Goal: Transaction & Acquisition: Purchase product/service

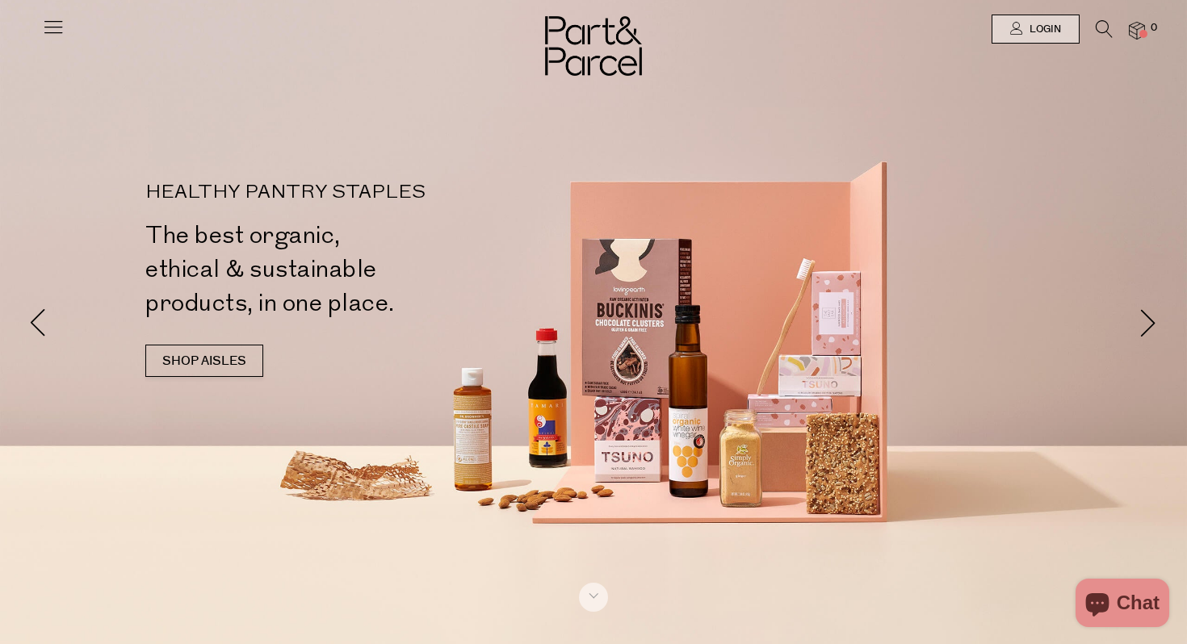
click at [57, 25] on icon at bounding box center [53, 26] width 23 height 23
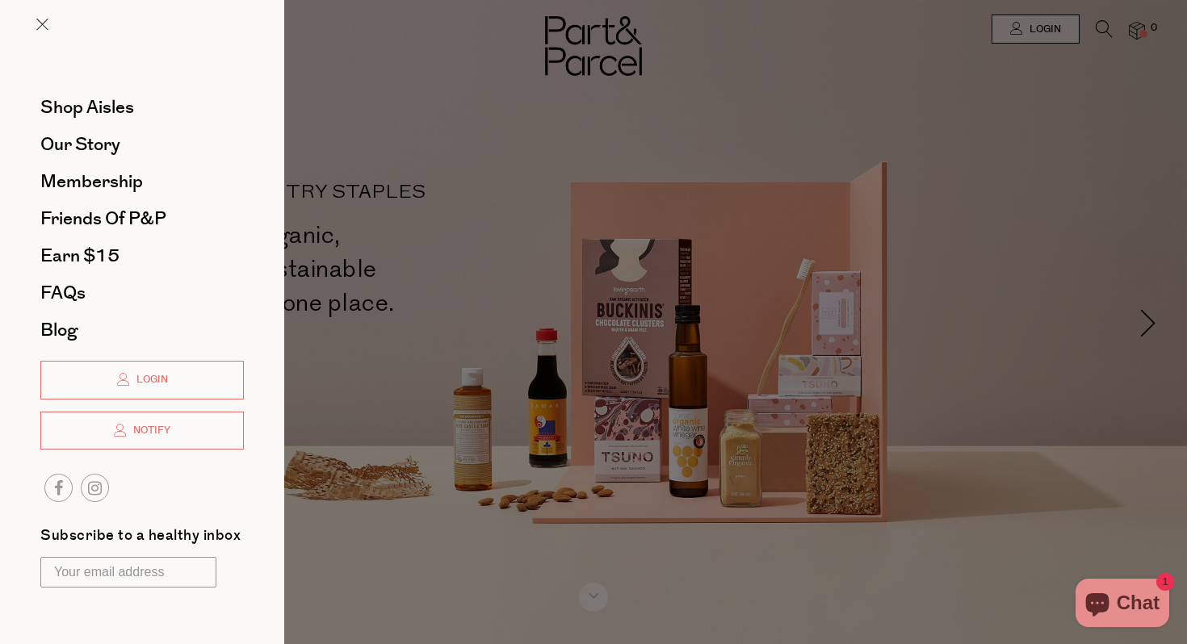
click at [320, 113] on div at bounding box center [593, 322] width 1187 height 644
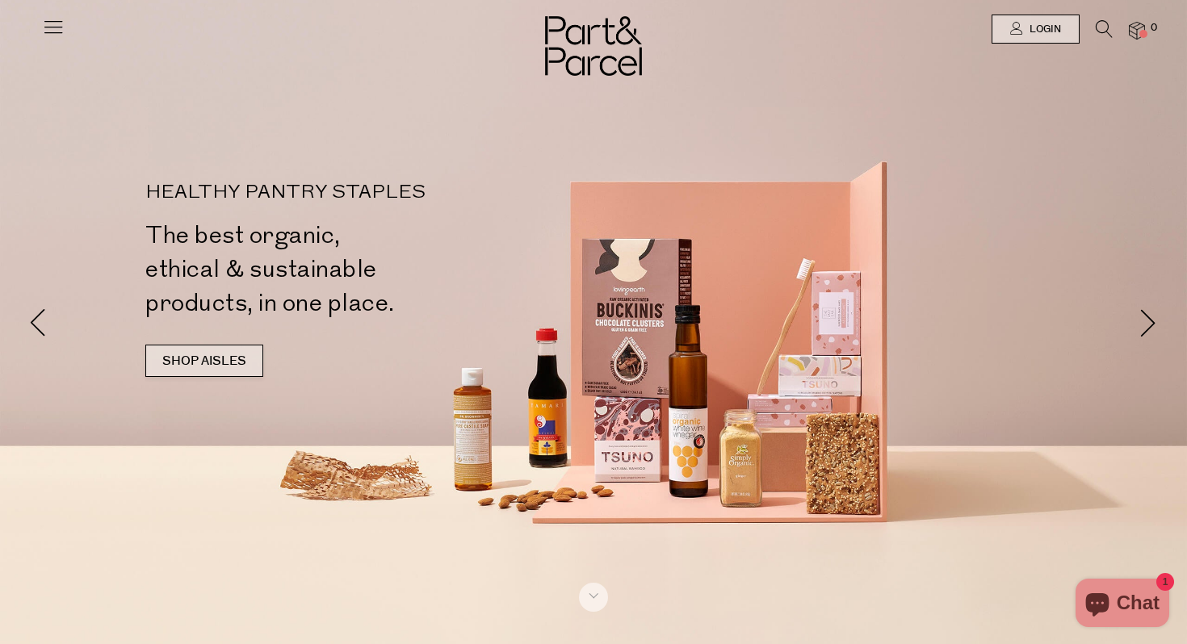
click at [217, 358] on link "SHOP AISLES" at bounding box center [204, 361] width 118 height 32
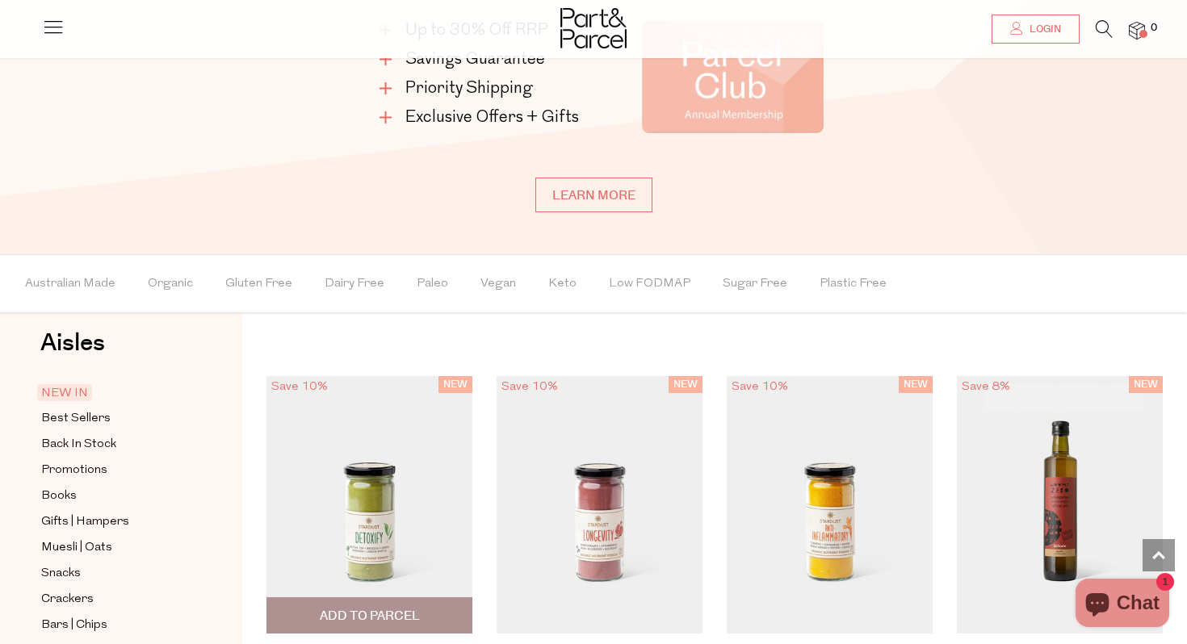
scroll to position [1081, 0]
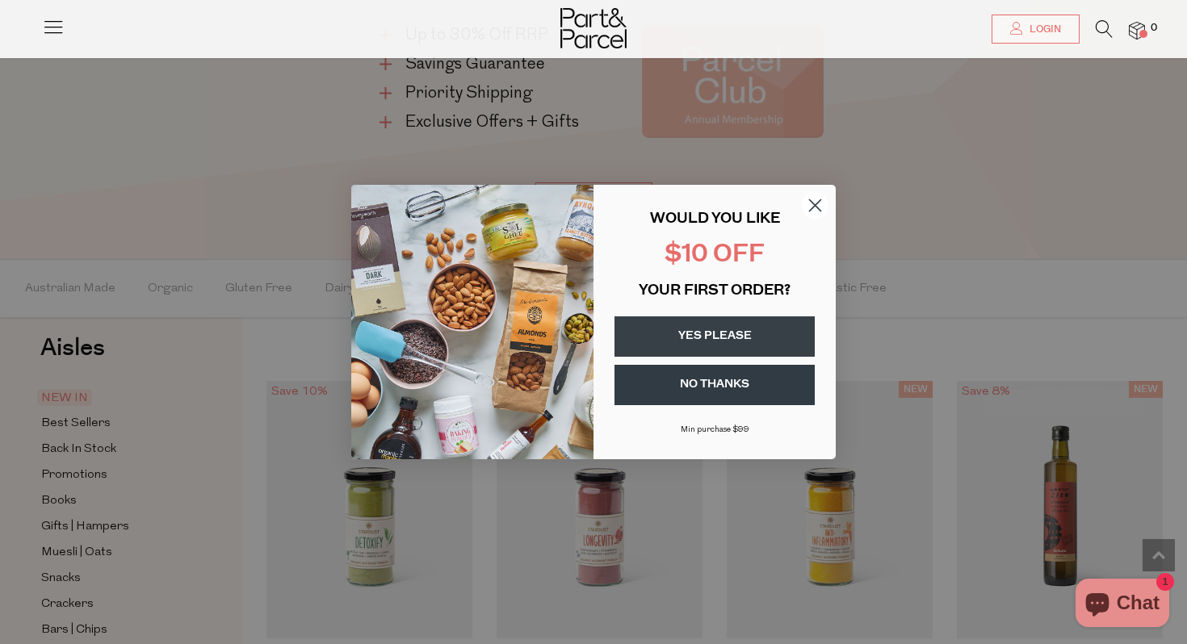
click at [822, 212] on circle "Close dialog" at bounding box center [815, 205] width 27 height 27
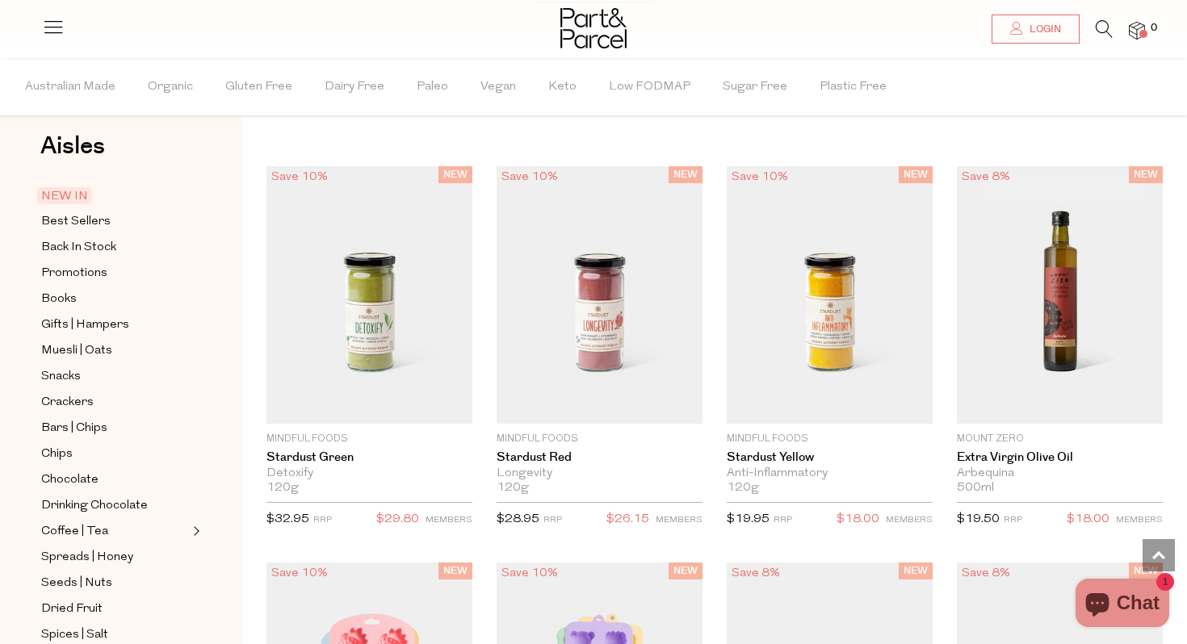
scroll to position [1304, 0]
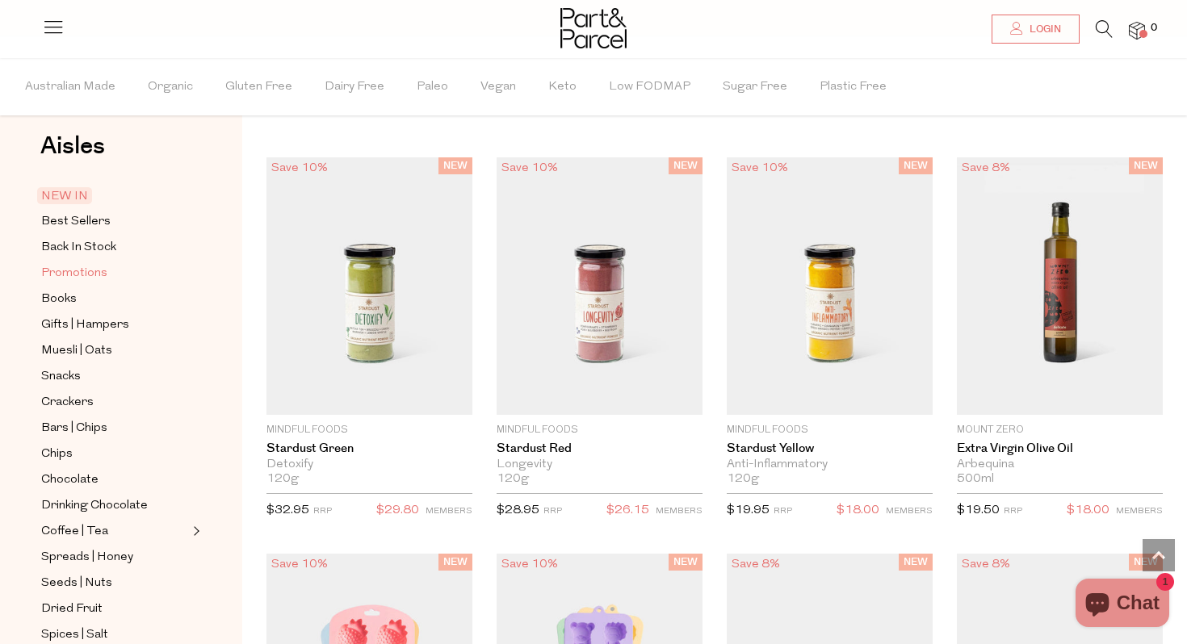
click at [90, 273] on span "Promotions" at bounding box center [74, 273] width 66 height 19
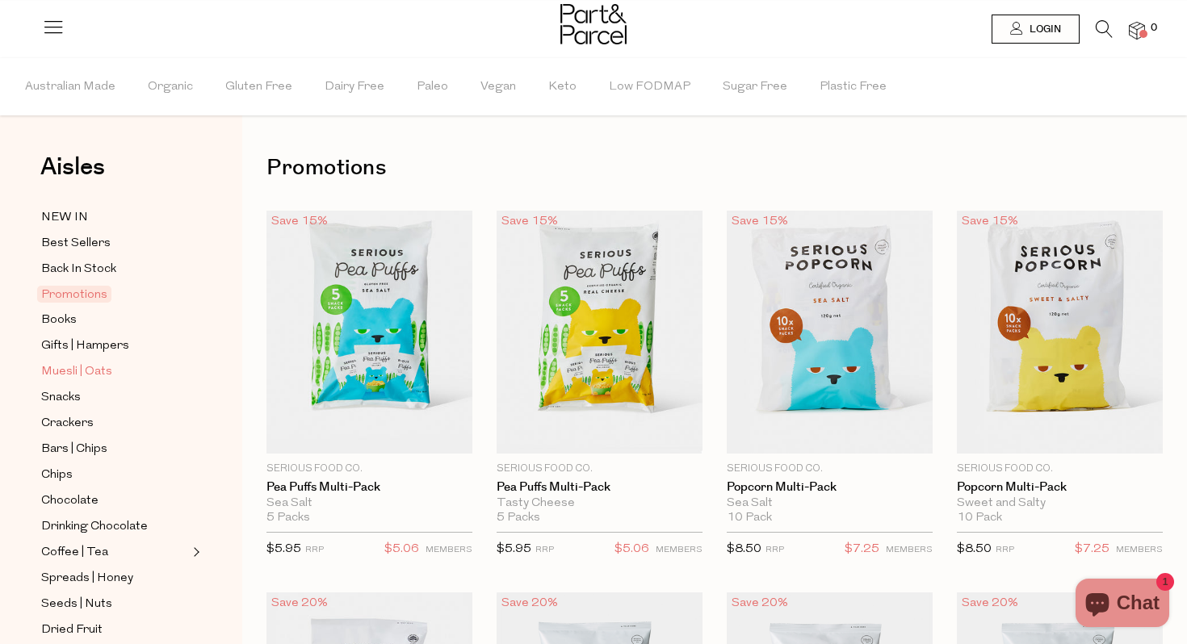
click at [103, 364] on span "Muesli | Oats" at bounding box center [76, 371] width 71 height 19
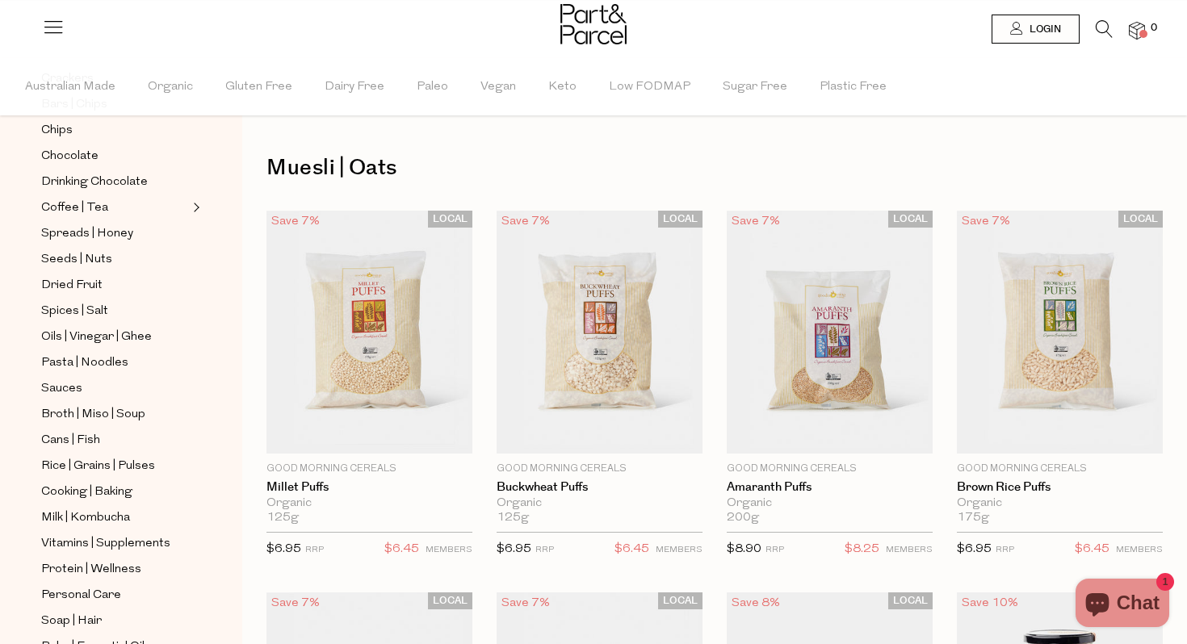
scroll to position [351, 0]
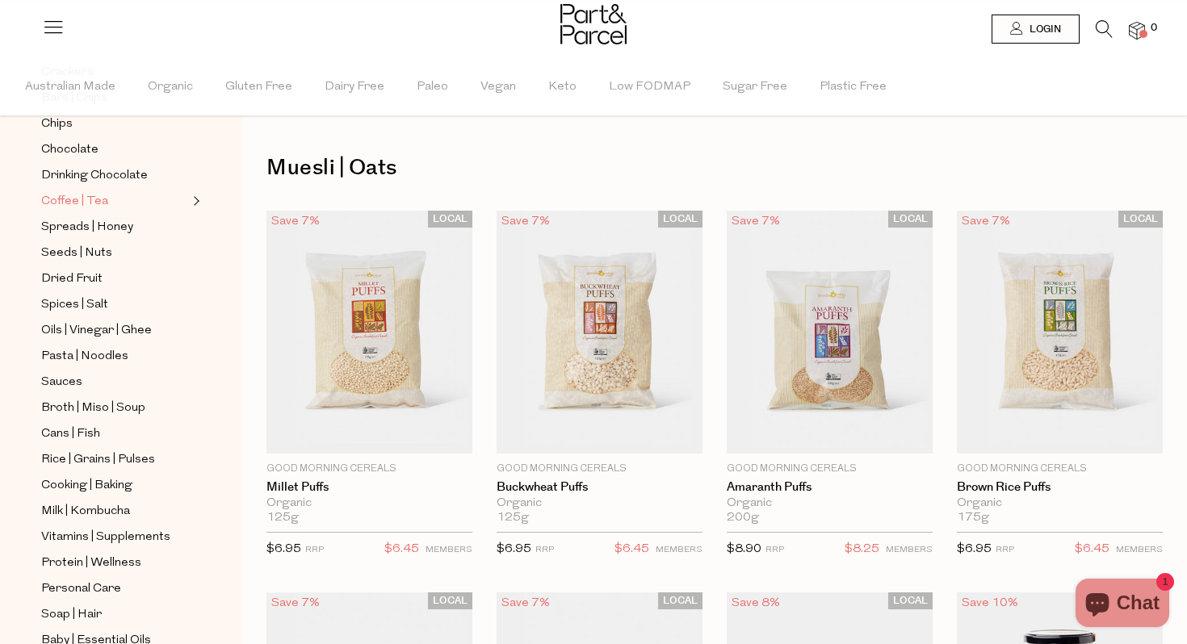
click at [82, 206] on span "Coffee | Tea" at bounding box center [74, 201] width 67 height 19
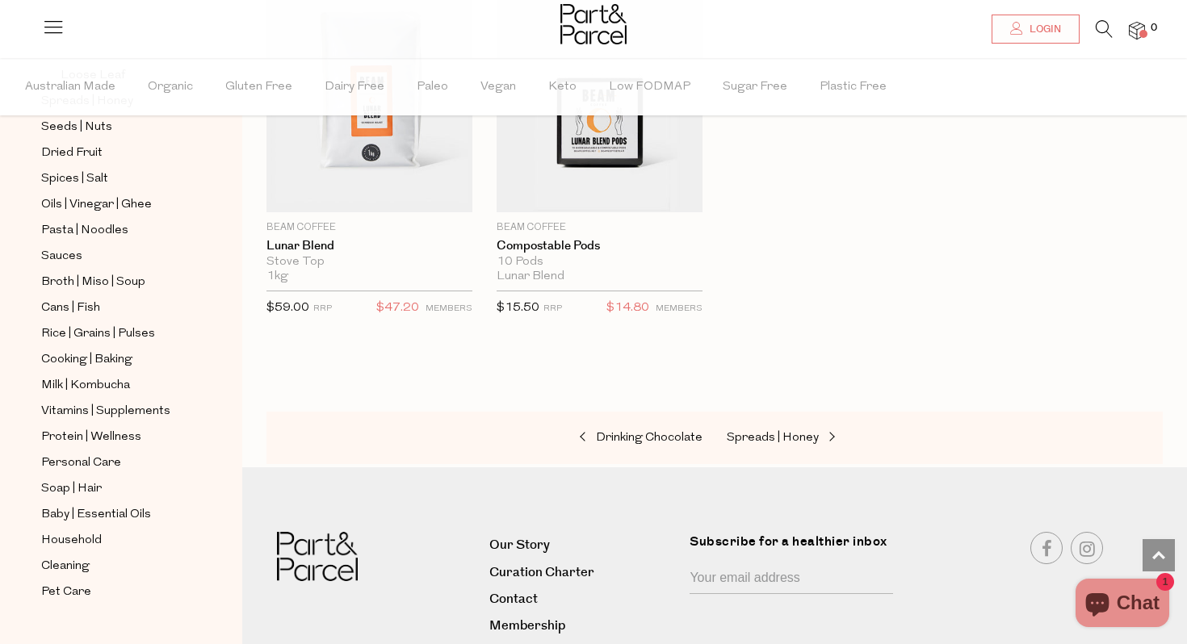
scroll to position [518, 0]
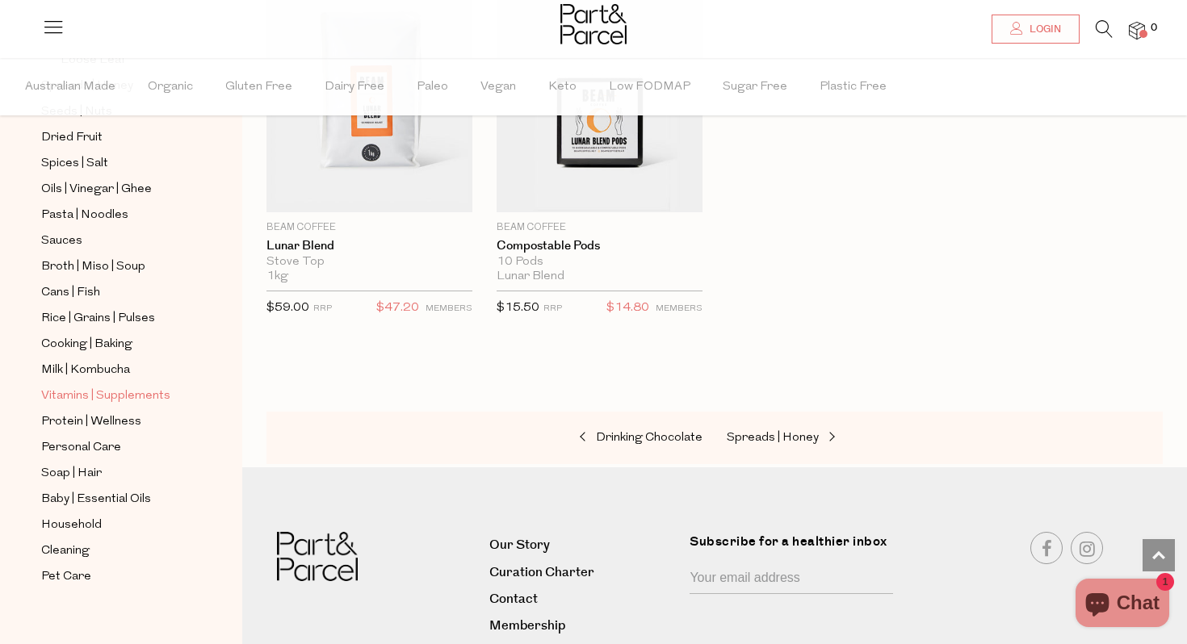
click at [82, 391] on span "Vitamins | Supplements" at bounding box center [105, 396] width 129 height 19
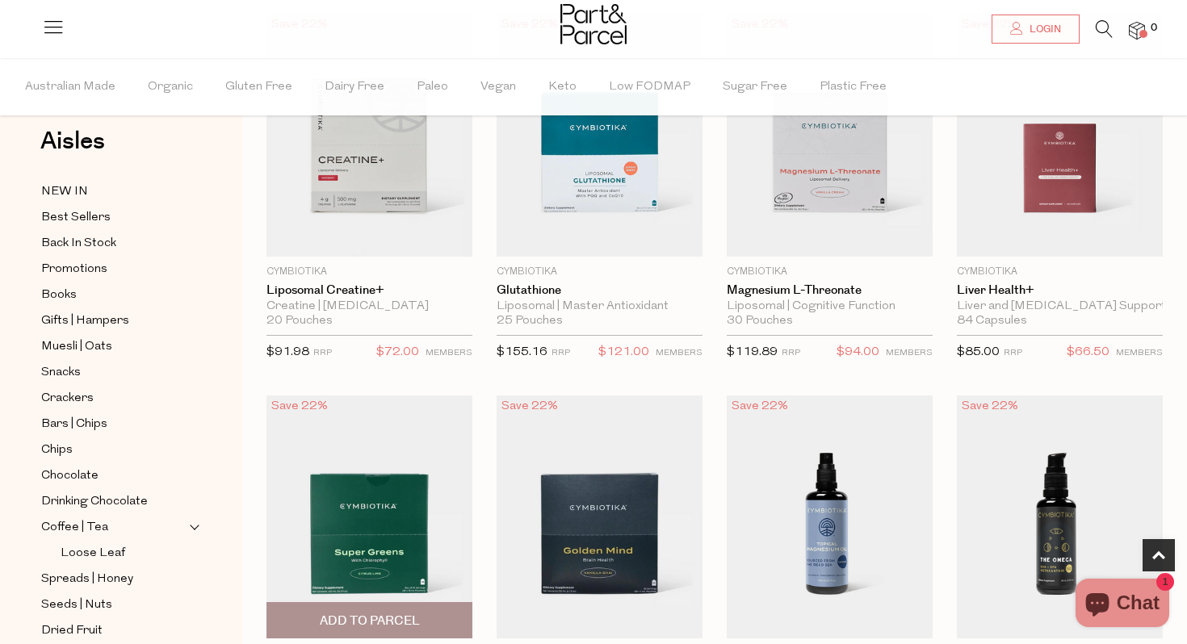
scroll to position [571, 0]
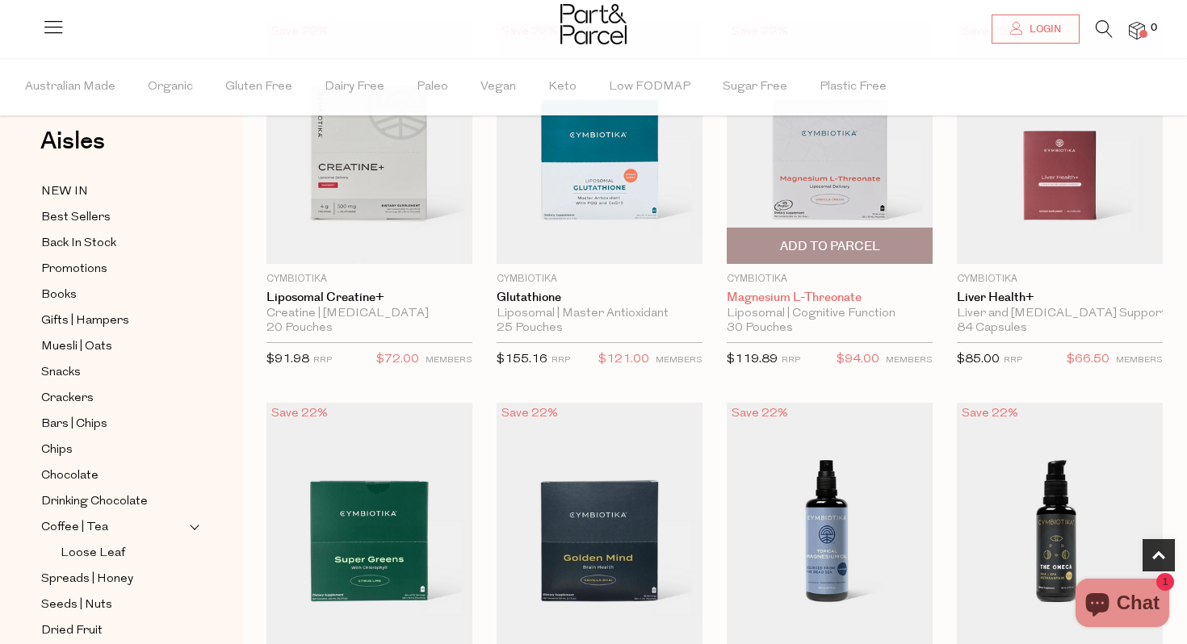
click at [776, 295] on link "Magnesium L-Threonate" at bounding box center [829, 298] width 206 height 15
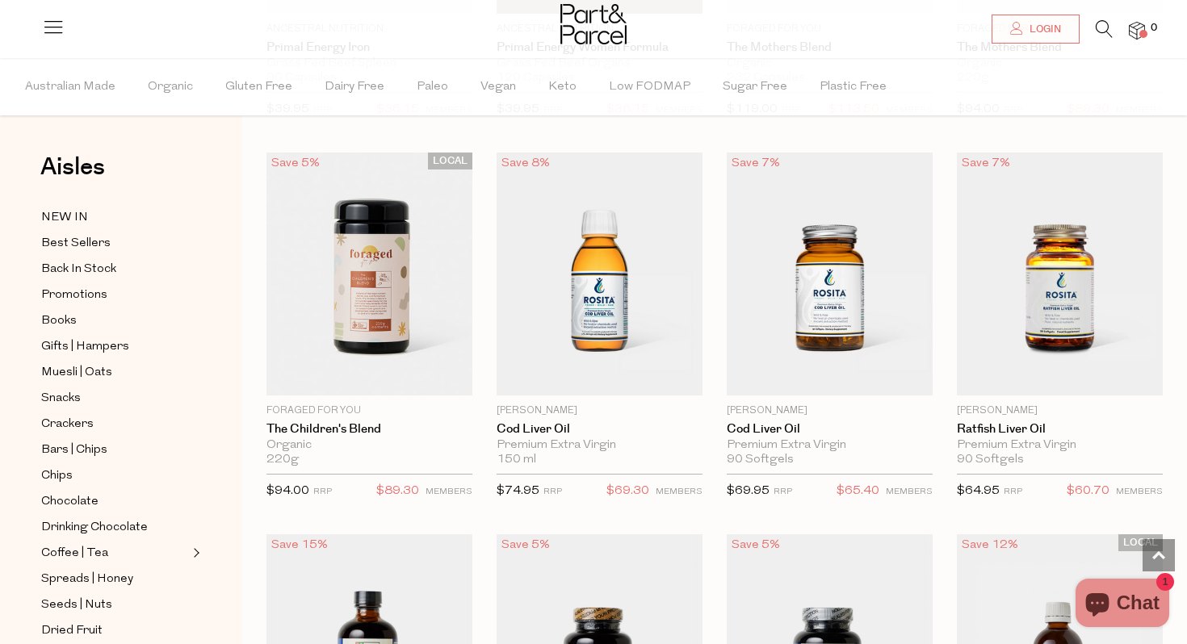
scroll to position [3920, 0]
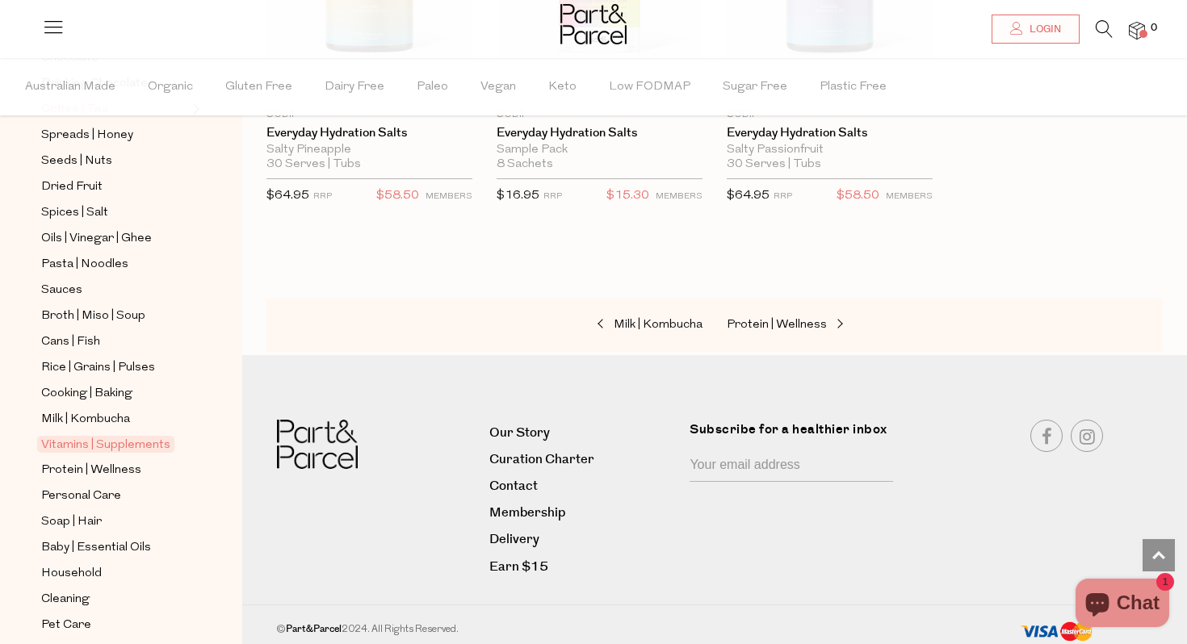
scroll to position [471, 0]
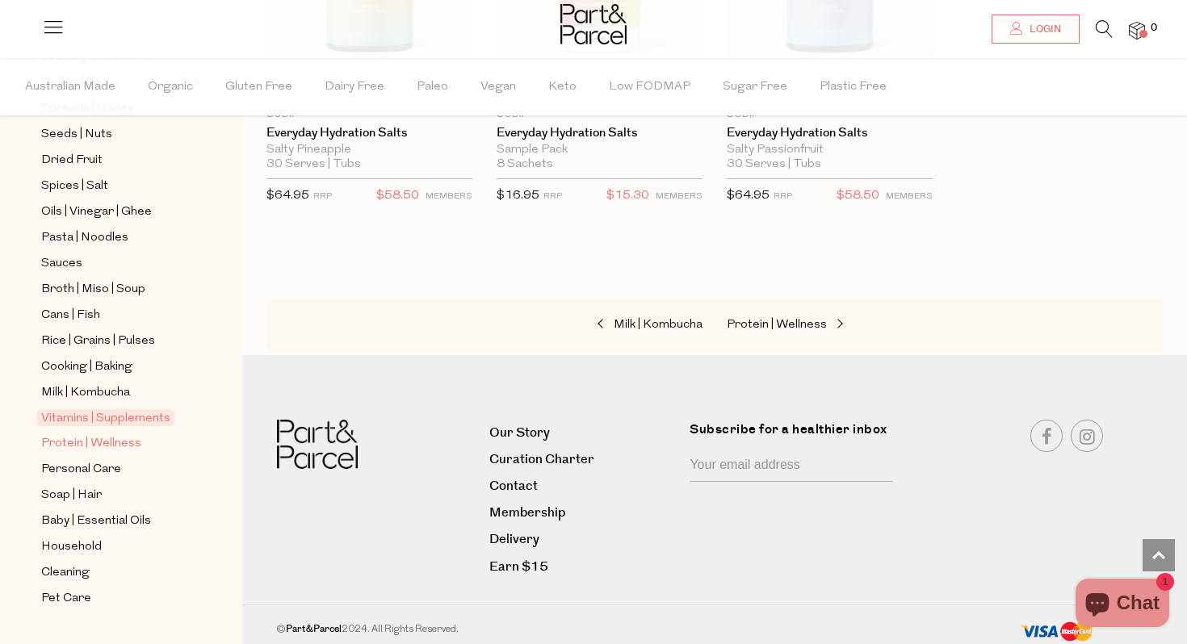
click at [114, 442] on span "Protein | Wellness" at bounding box center [91, 443] width 100 height 19
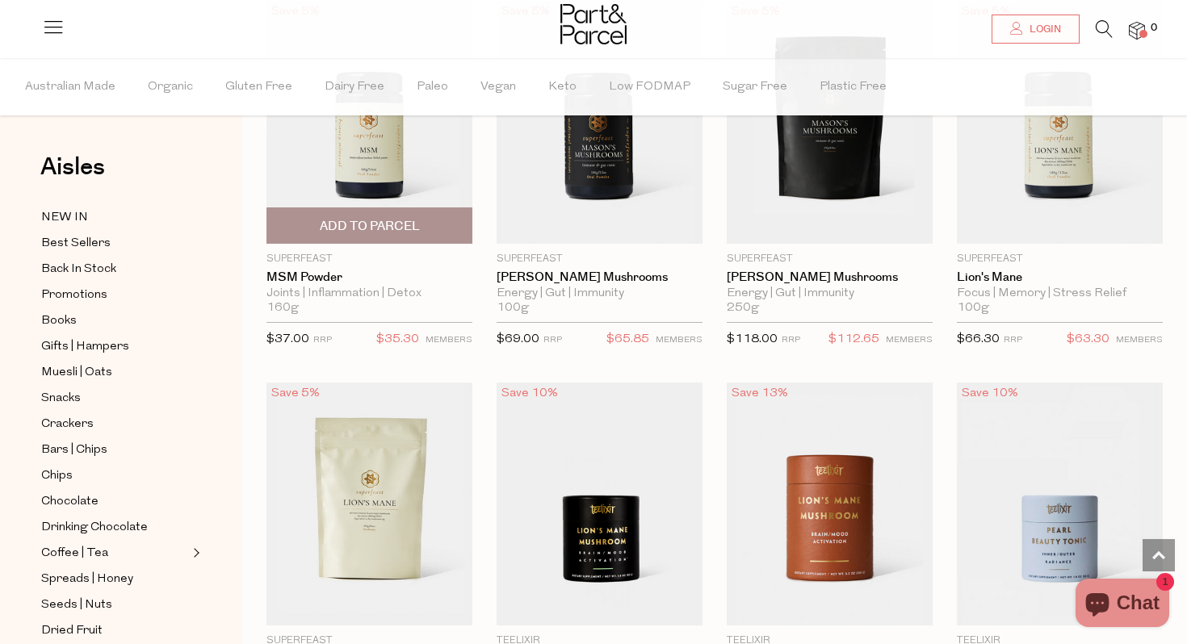
scroll to position [3268, 0]
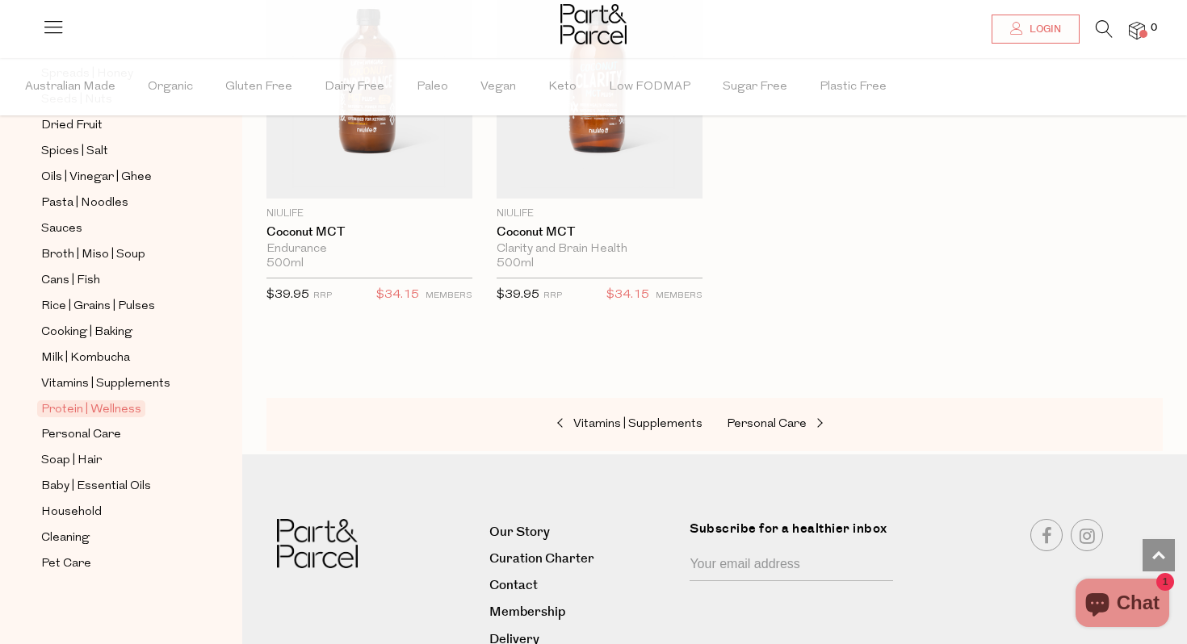
scroll to position [8029, 0]
